Goal: Communication & Community: Answer question/provide support

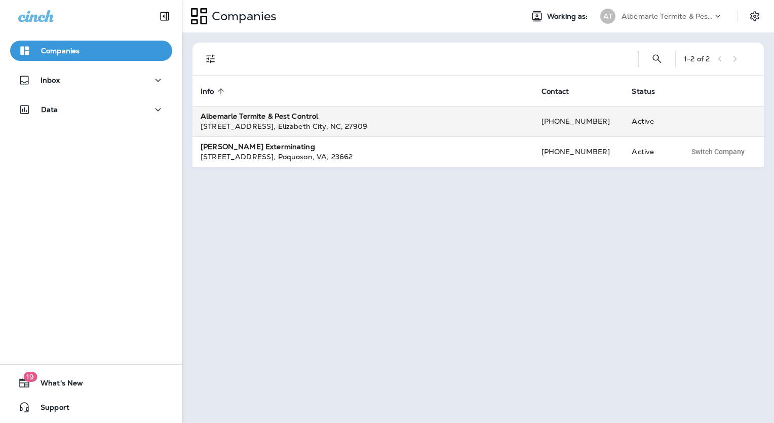
click at [270, 123] on div "[STREET_ADDRESS] , [GEOGRAPHIC_DATA] , [GEOGRAPHIC_DATA] , 27909" at bounding box center [363, 126] width 325 height 10
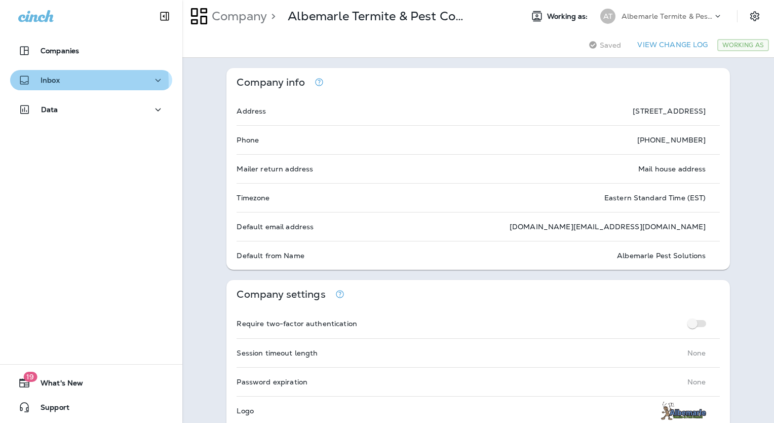
click at [64, 83] on div "Inbox" at bounding box center [91, 80] width 146 height 13
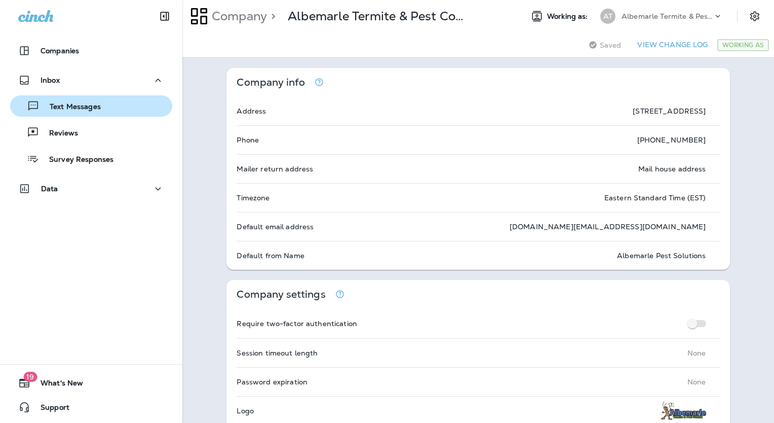
click at [84, 106] on p "Text Messages" at bounding box center [70, 107] width 61 height 10
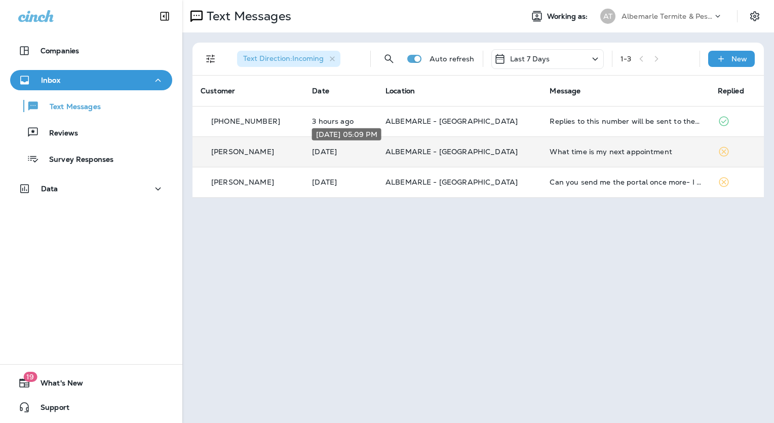
click at [343, 147] on p "[DATE]" at bounding box center [340, 151] width 57 height 8
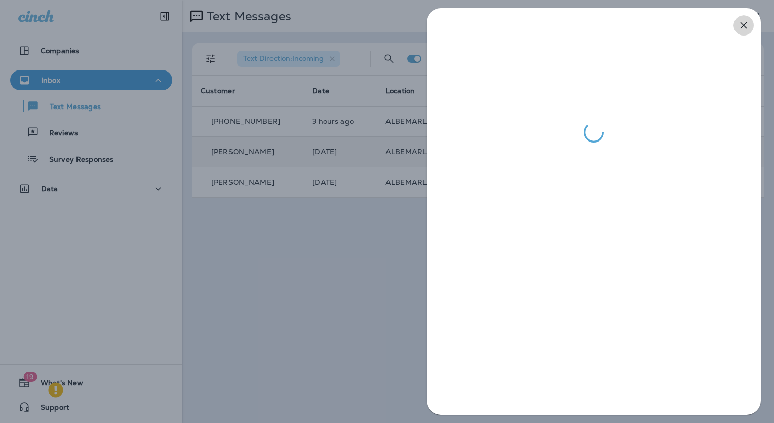
click at [737, 25] on button "button" at bounding box center [744, 25] width 20 height 20
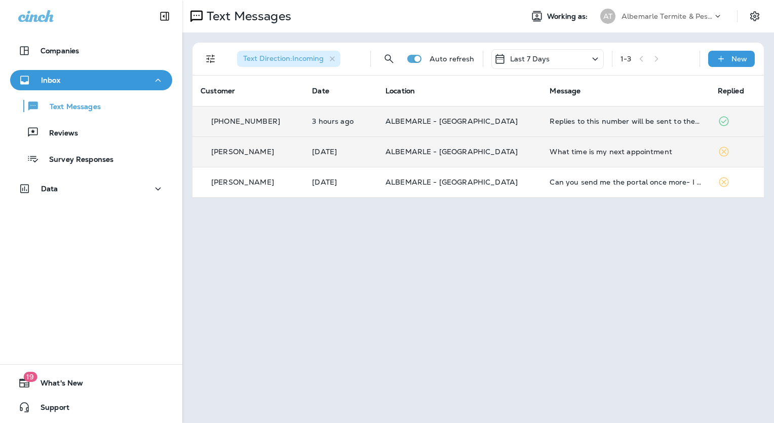
click at [318, 127] on td "3 hours ago" at bounding box center [340, 121] width 73 height 30
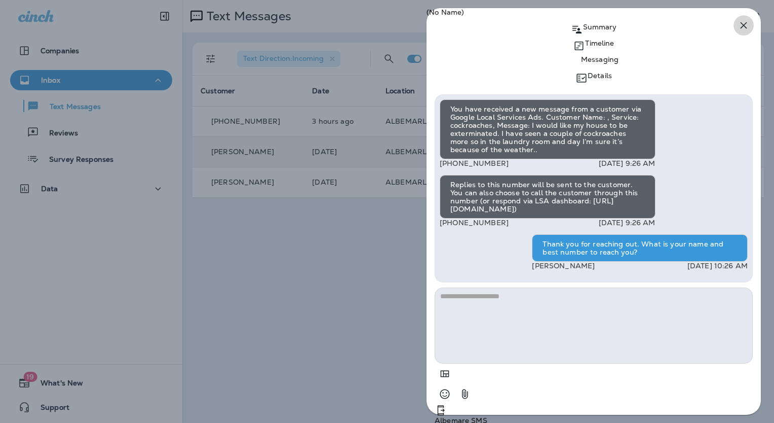
click at [742, 24] on icon "button" at bounding box center [744, 25] width 12 height 12
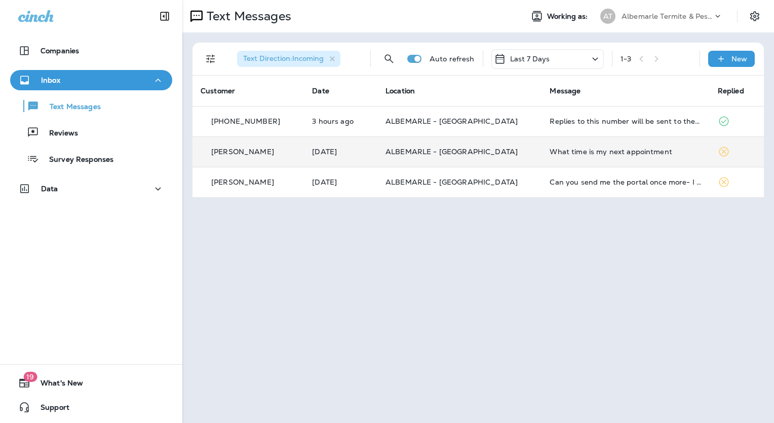
click at [651, 14] on p "Albemarle Termite & Pest Control" at bounding box center [667, 16] width 91 height 8
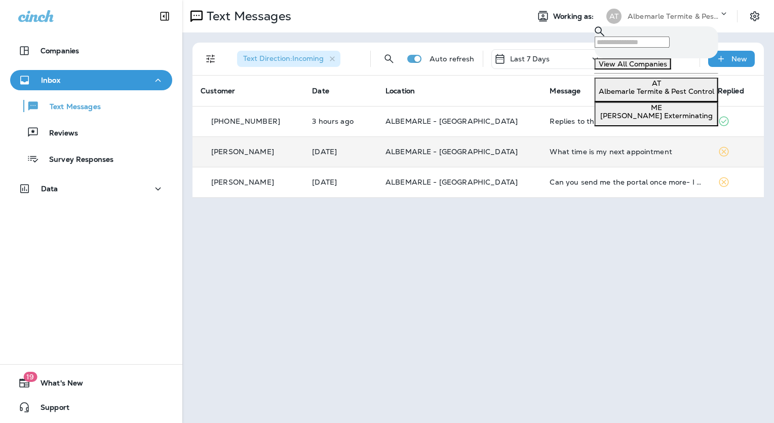
click at [654, 120] on div "ME [PERSON_NAME] Exterminating" at bounding box center [657, 111] width 116 height 16
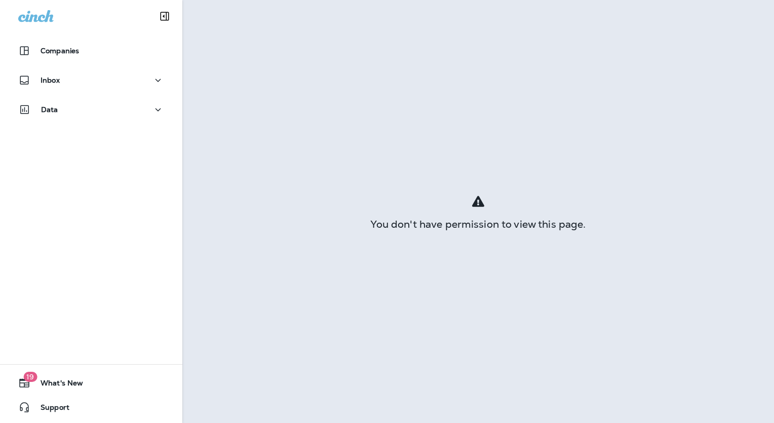
click at [89, 34] on p "Go to Text Messages" at bounding box center [46, 29] width 85 height 10
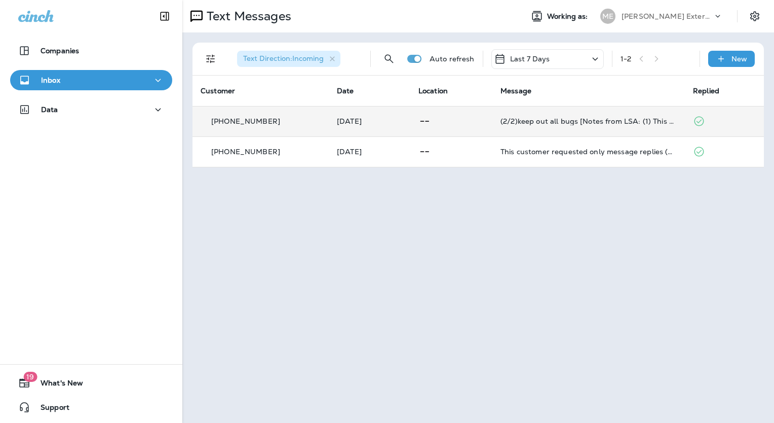
click at [253, 123] on p "[PHONE_NUMBER]" at bounding box center [245, 121] width 69 height 8
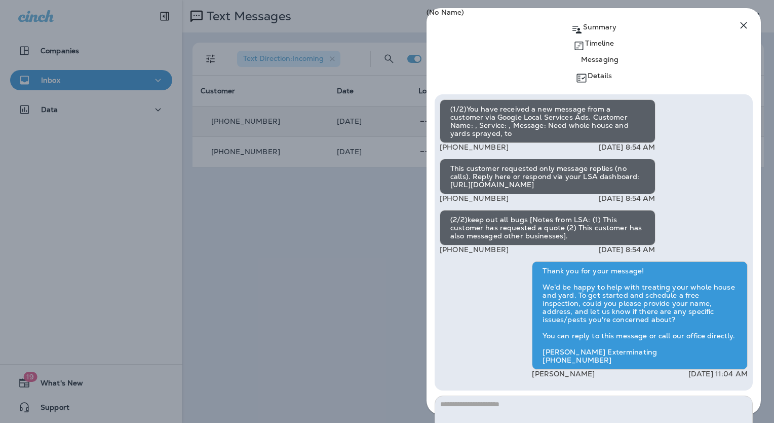
click at [744, 25] on icon "button" at bounding box center [744, 25] width 7 height 7
